Goal: Task Accomplishment & Management: Manage account settings

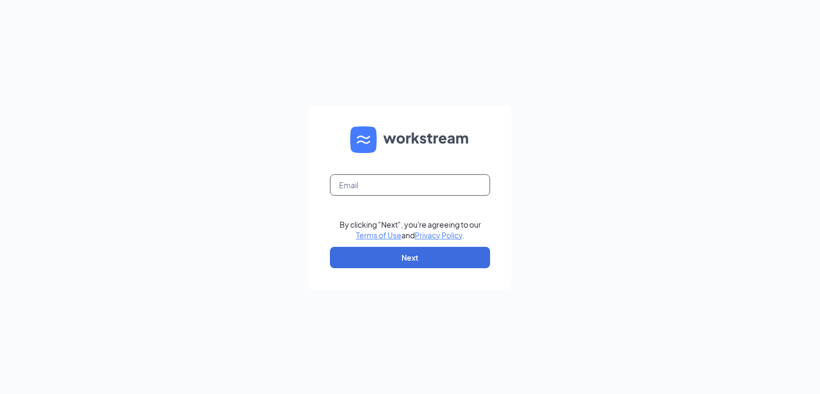
drag, startPoint x: 380, startPoint y: 182, endPoint x: 381, endPoint y: 171, distance: 11.3
click at [381, 171] on form "By clicking "Next", you're agreeing to our Terms of Use and Privacy Policy . Ne…" at bounding box center [410, 197] width 203 height 185
click at [445, 181] on input "kaylacfa1621@gmailc." at bounding box center [410, 185] width 160 height 21
type input "kaylacfa1621@gmail.com"
click at [438, 253] on button "Next" at bounding box center [410, 257] width 160 height 21
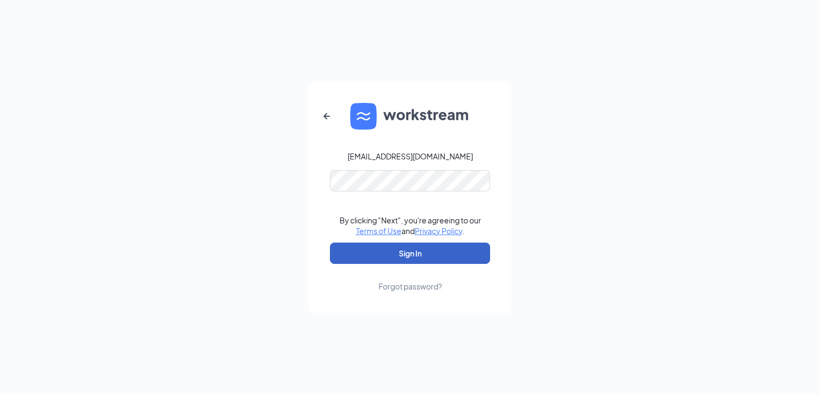
click at [401, 257] on button "Sign In" at bounding box center [410, 253] width 160 height 21
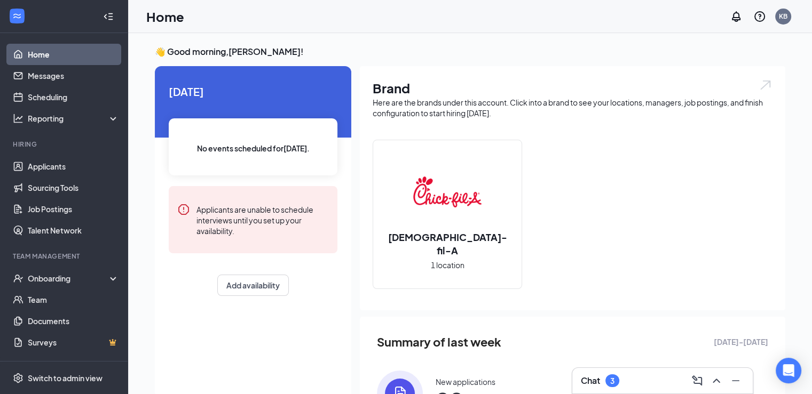
click at [657, 387] on div "Chat 3" at bounding box center [662, 381] width 163 height 17
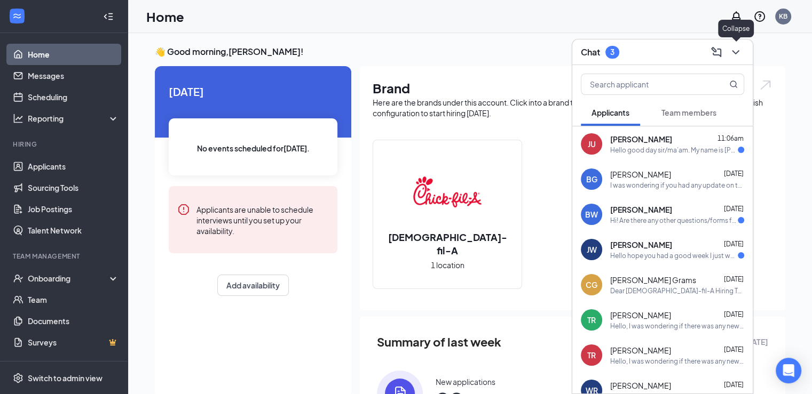
drag, startPoint x: 738, startPoint y: 53, endPoint x: 689, endPoint y: 48, distance: 48.9
click at [738, 52] on icon "ChevronDown" at bounding box center [735, 52] width 13 height 13
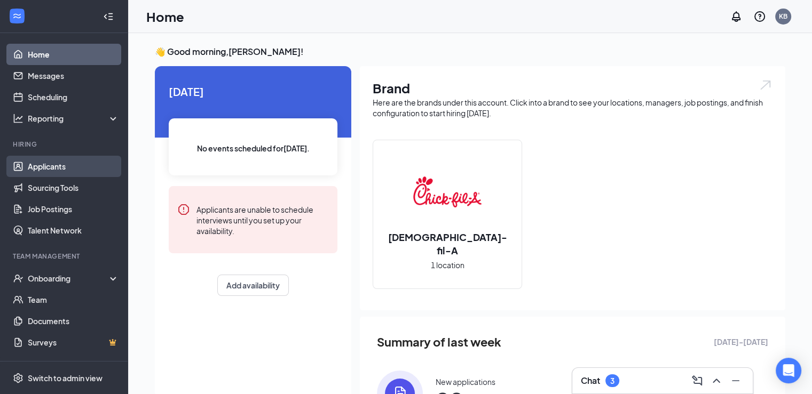
click at [31, 170] on link "Applicants" at bounding box center [73, 166] width 91 height 21
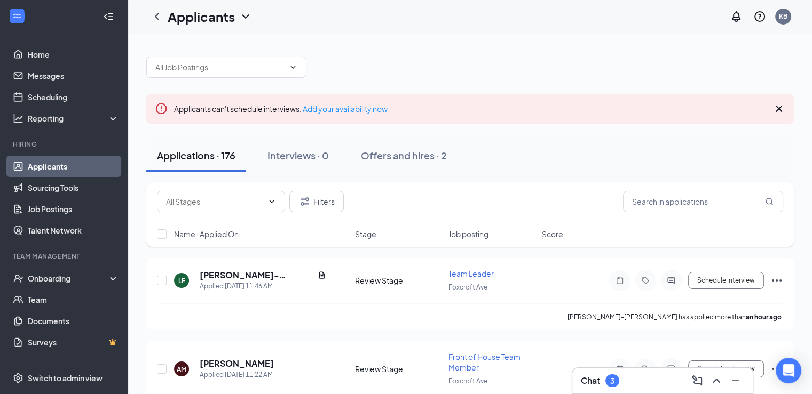
click at [724, 214] on div "Filters" at bounding box center [470, 202] width 648 height 39
click at [722, 206] on input "text" at bounding box center [703, 201] width 160 height 21
click at [318, 274] on icon "Document" at bounding box center [322, 275] width 9 height 9
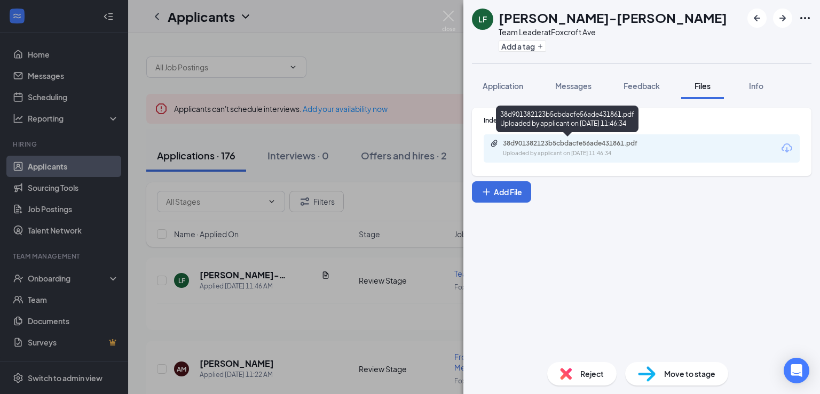
click at [555, 154] on div "Uploaded by applicant on [DATE] 11:46:34" at bounding box center [583, 153] width 160 height 9
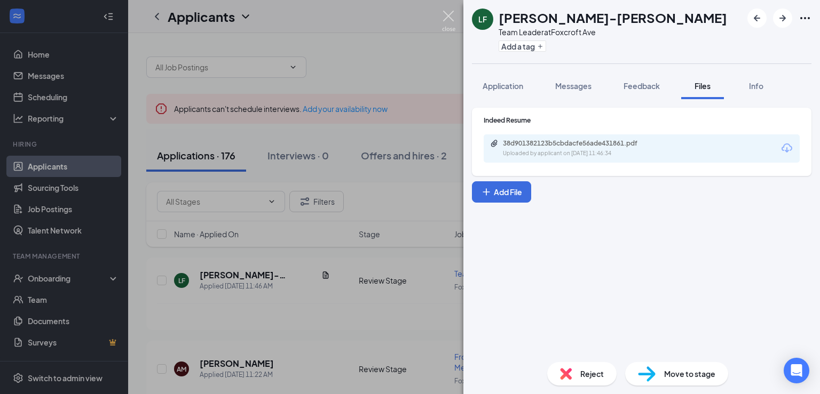
drag, startPoint x: 454, startPoint y: 15, endPoint x: 698, endPoint y: 140, distance: 274.8
click at [454, 14] on img at bounding box center [448, 21] width 13 height 21
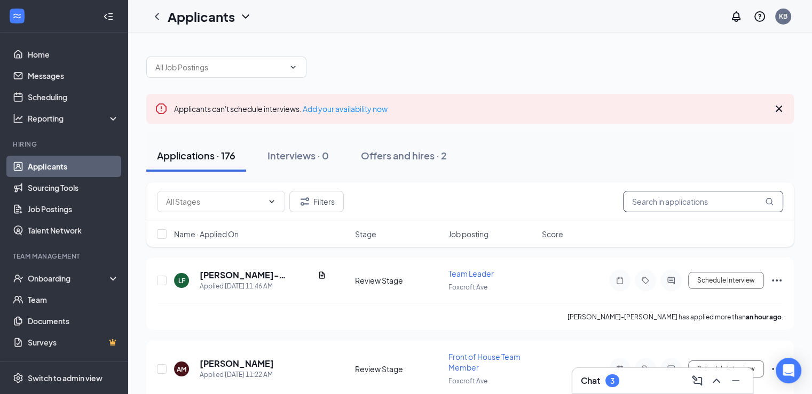
drag, startPoint x: 741, startPoint y: 199, endPoint x: 741, endPoint y: 183, distance: 16.0
click at [741, 185] on div "Filters" at bounding box center [470, 202] width 648 height 39
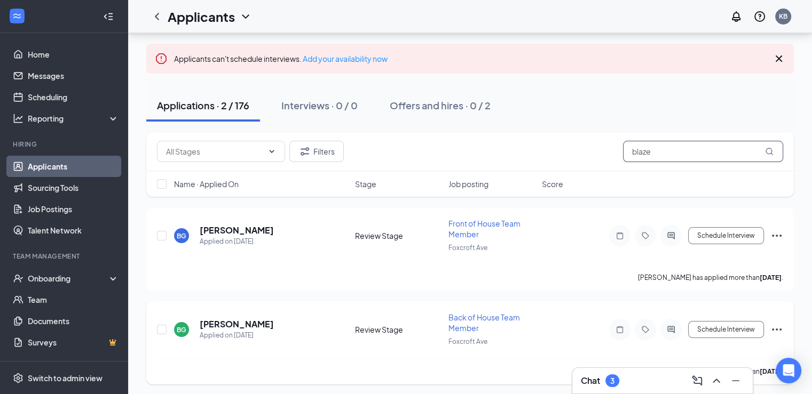
scroll to position [51, 0]
type input "blaze"
click at [230, 227] on h5 "[PERSON_NAME]" at bounding box center [237, 230] width 74 height 12
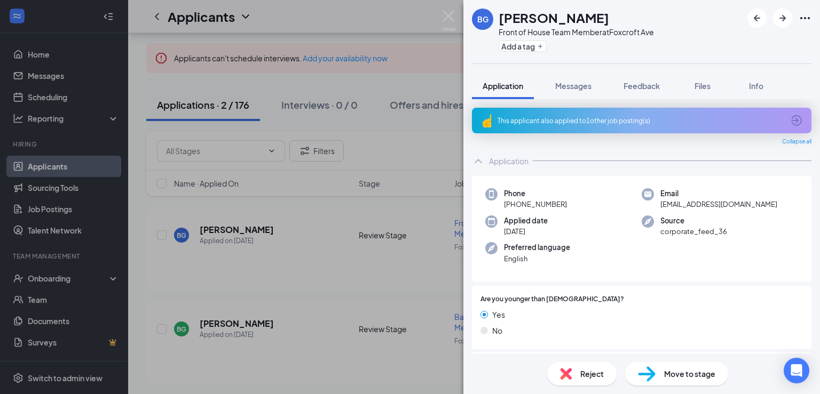
click at [453, 9] on div "BG [PERSON_NAME] Front of House Team Member at [GEOGRAPHIC_DATA] Add a tag Appl…" at bounding box center [410, 197] width 820 height 394
drag, startPoint x: 440, startPoint y: 19, endPoint x: 446, endPoint y: 13, distance: 9.1
click at [440, 19] on div "BG [PERSON_NAME] Front of House Team Member at [GEOGRAPHIC_DATA] Add a tag Appl…" at bounding box center [410, 197] width 820 height 394
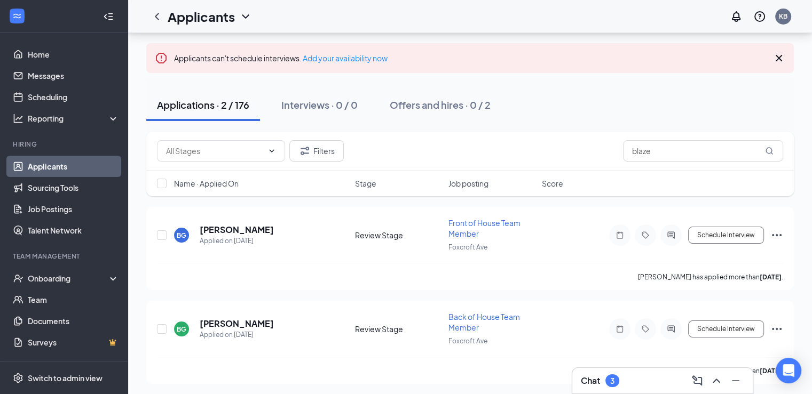
click at [446, 13] on div "Applicants KB" at bounding box center [470, 16] width 684 height 33
drag, startPoint x: 718, startPoint y: 148, endPoint x: 364, endPoint y: 129, distance: 354.5
click at [364, 129] on div "Applicants can't schedule interviews. Add your availability now Applications · …" at bounding box center [470, 189] width 648 height 389
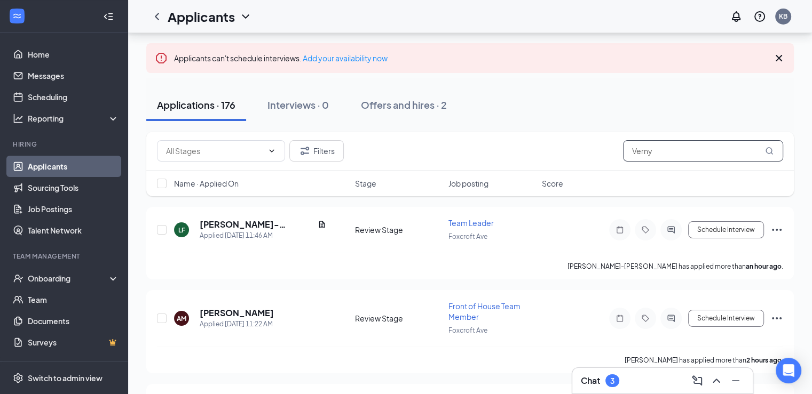
type input "Verny"
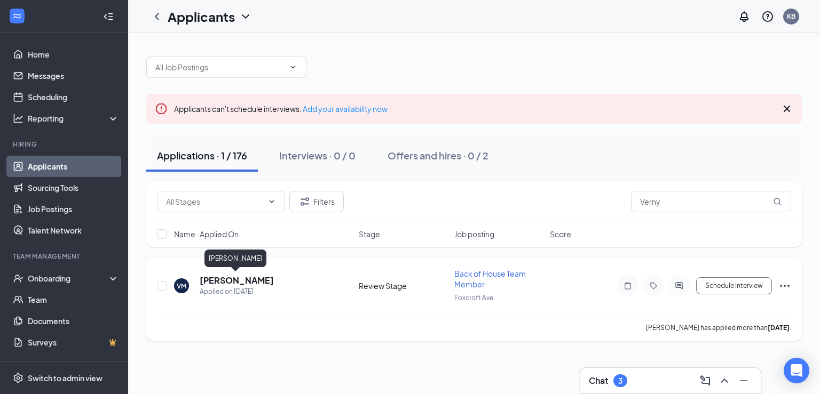
click at [229, 281] on h5 "[PERSON_NAME]" at bounding box center [237, 281] width 74 height 12
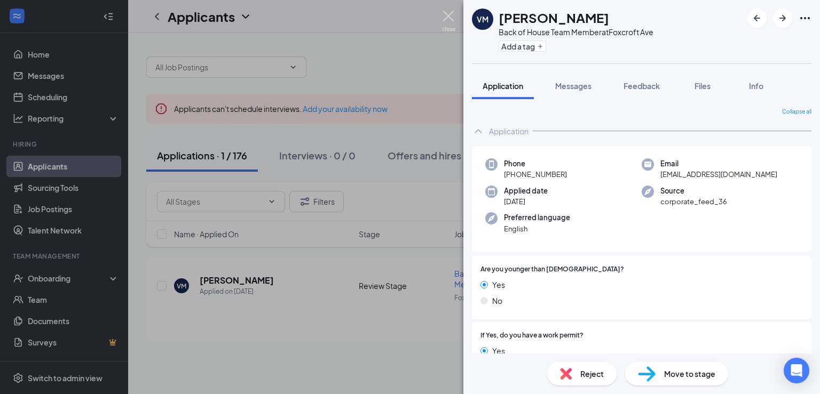
click at [446, 14] on img at bounding box center [448, 21] width 13 height 21
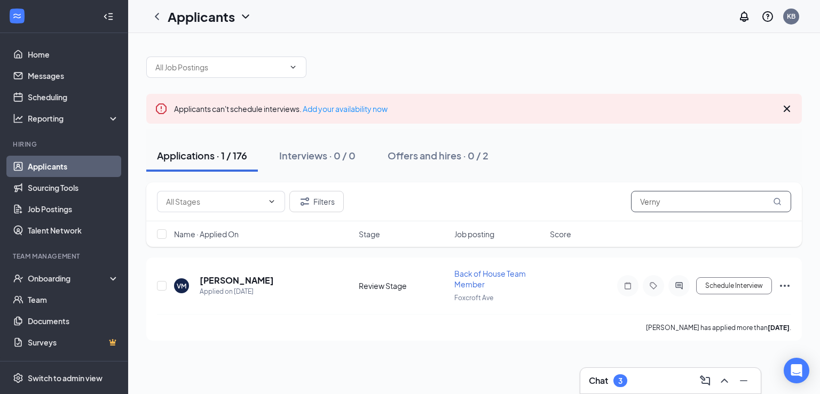
drag, startPoint x: 681, startPoint y: 208, endPoint x: 406, endPoint y: 122, distance: 288.0
click at [451, 162] on div "Applicants can't schedule interviews. Add your availability now Applications · …" at bounding box center [474, 193] width 656 height 295
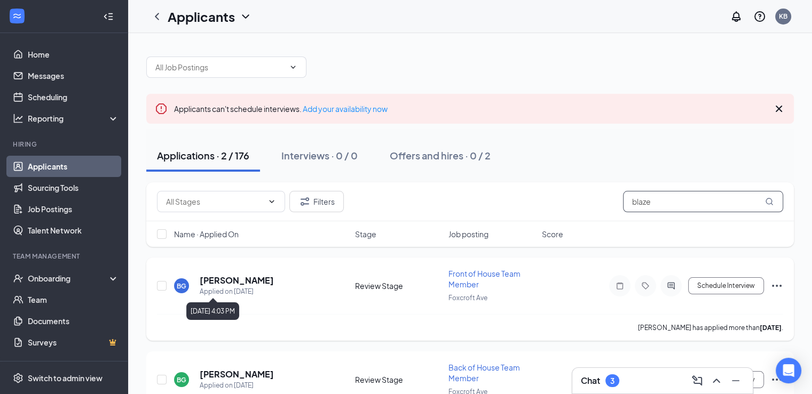
type input "blaze"
click at [230, 276] on h5 "[PERSON_NAME]" at bounding box center [237, 281] width 74 height 12
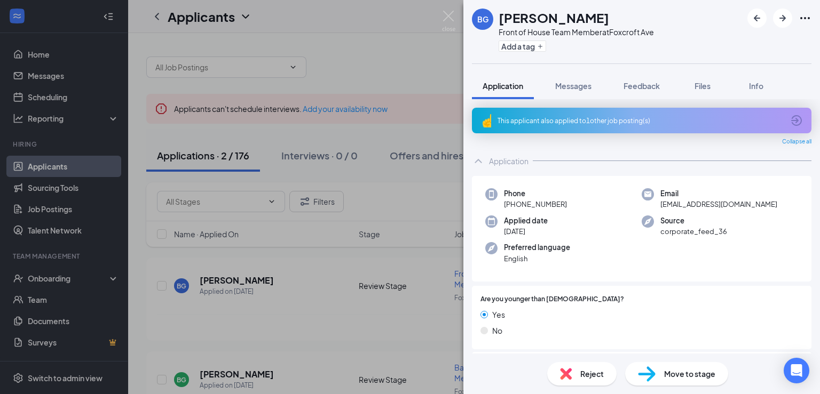
click at [802, 18] on icon "Ellipses" at bounding box center [805, 18] width 13 height 13
click at [145, 35] on div "BG [PERSON_NAME] Front of House Team Member at [GEOGRAPHIC_DATA] Add a tag Appl…" at bounding box center [410, 197] width 820 height 394
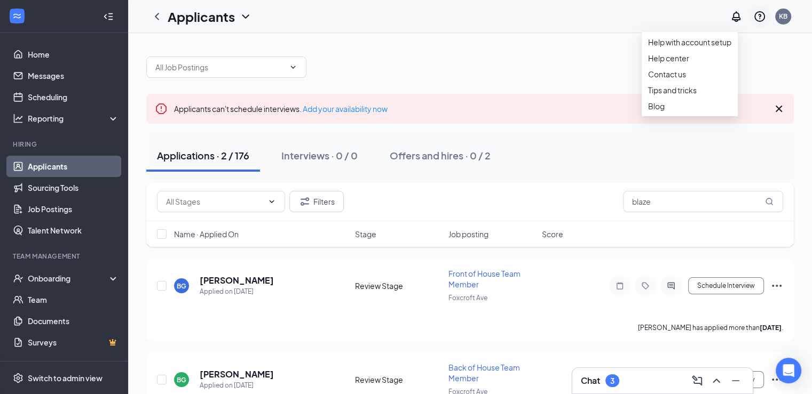
click at [758, 20] on icon "QuestionInfo" at bounding box center [759, 16] width 13 height 13
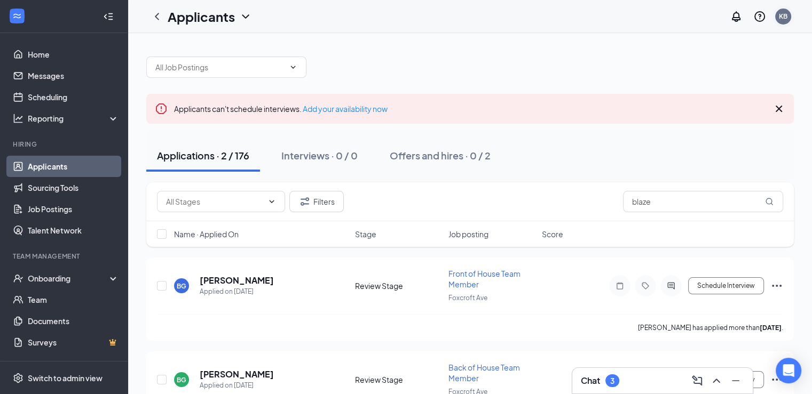
click at [785, 17] on div "KB" at bounding box center [783, 16] width 9 height 9
click at [698, 124] on div "Log out" at bounding box center [701, 119] width 59 height 11
